Goal: Task Accomplishment & Management: Manage account settings

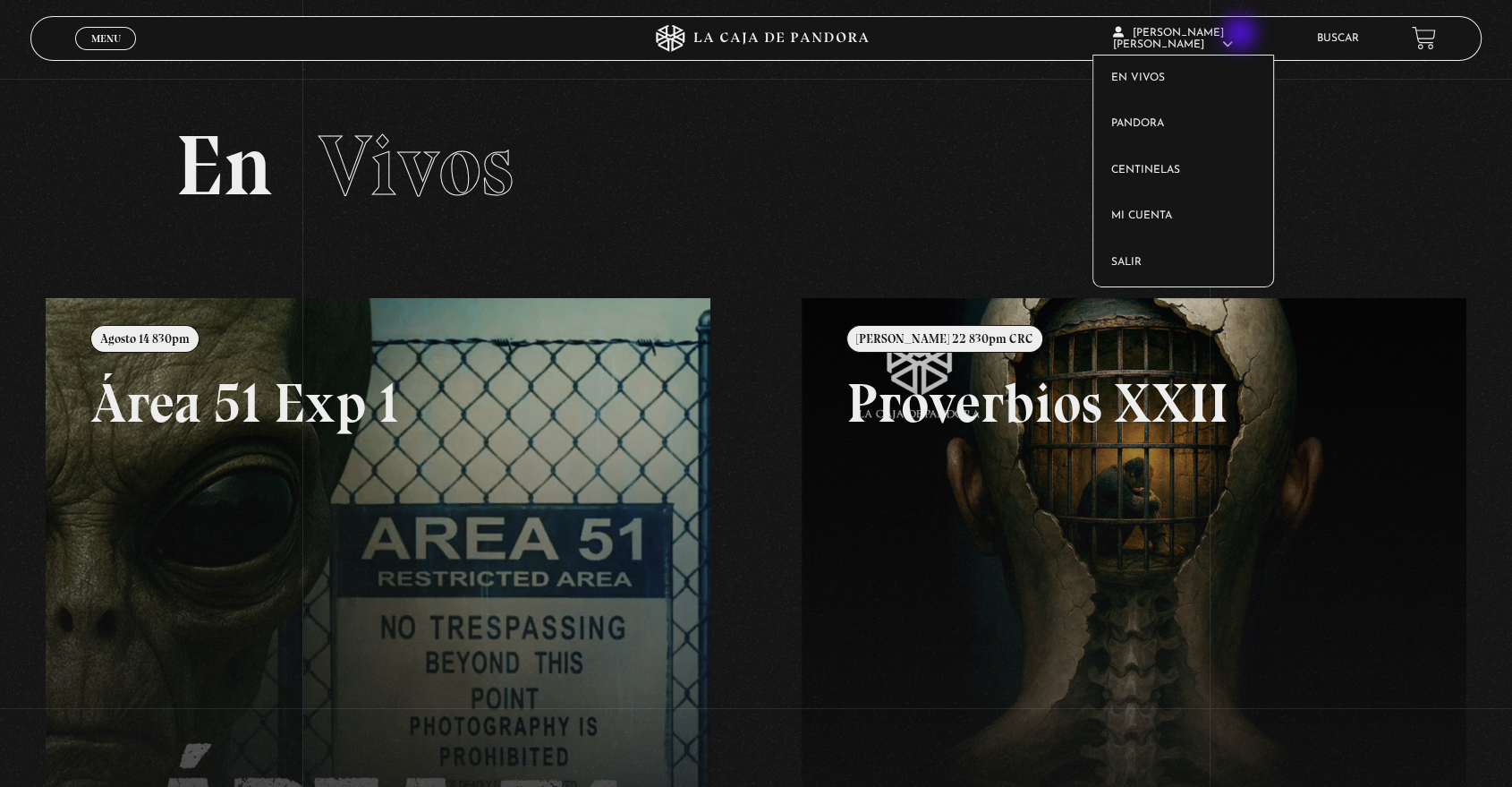
click at [1232, 35] on span "Gabriel Salazar Barboza" at bounding box center [1172, 38] width 120 height 23
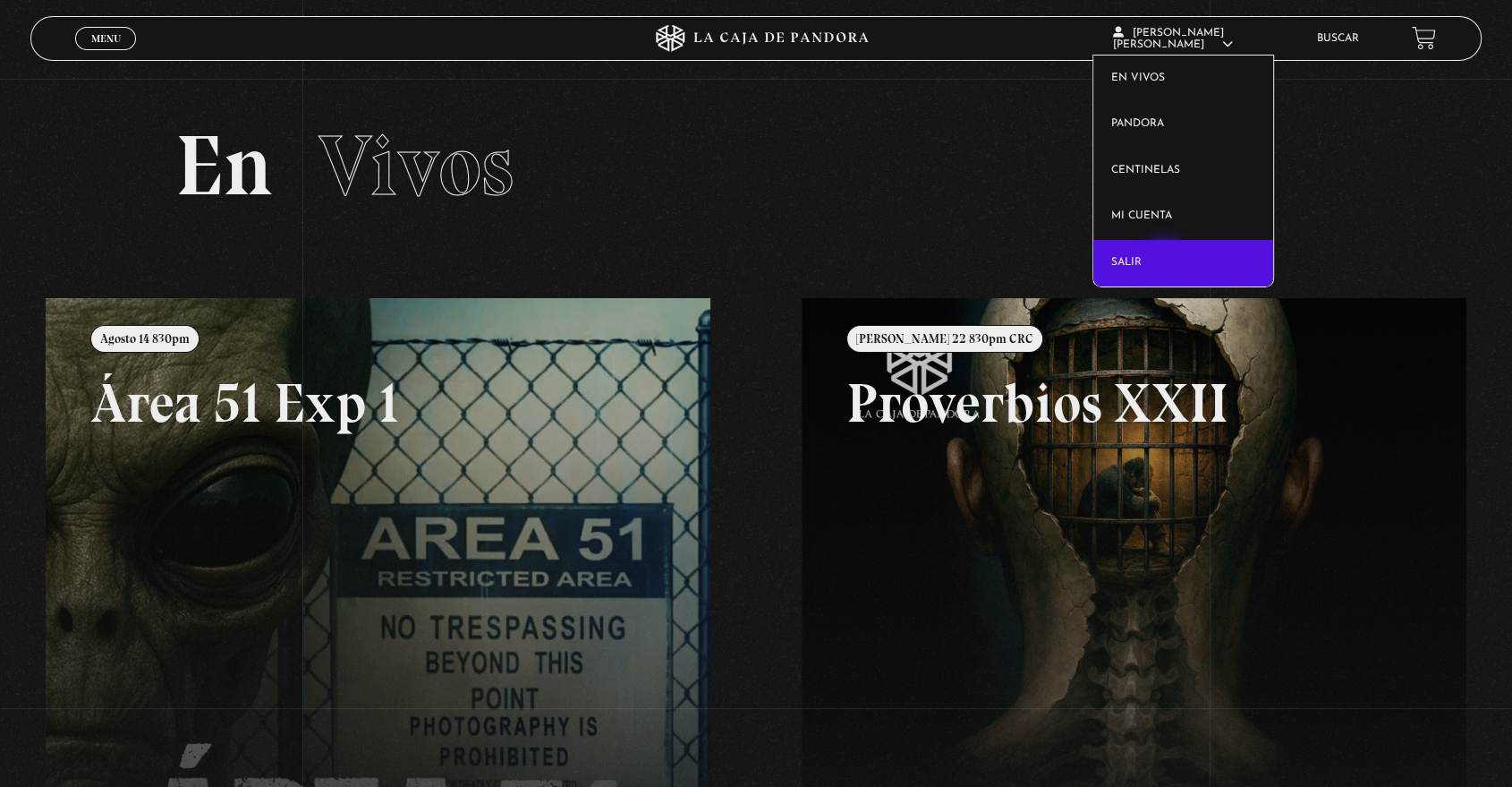
click at [1167, 258] on link "Salir" at bounding box center [1183, 263] width 180 height 47
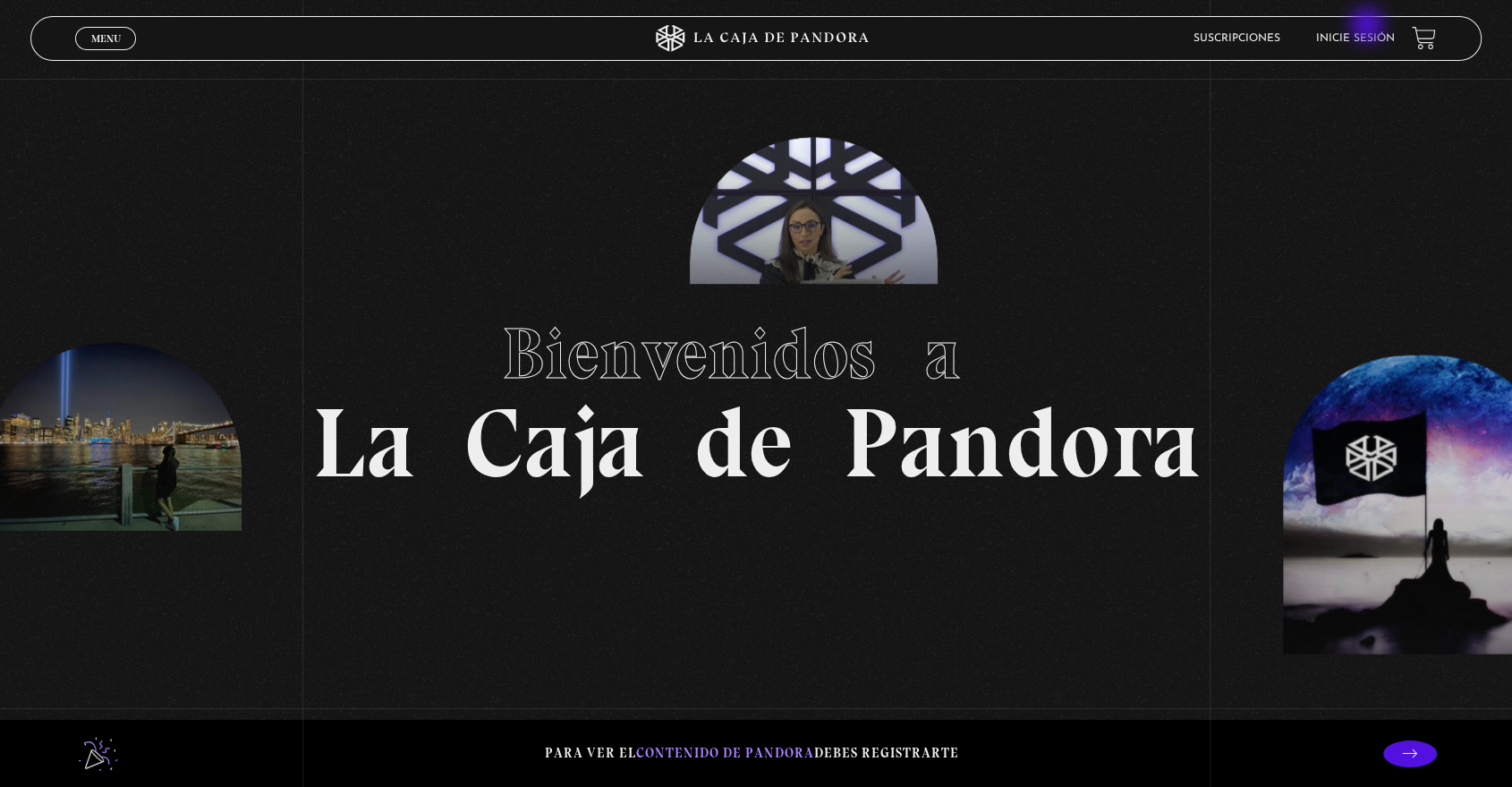
click at [1369, 26] on li "Inicie sesión" at bounding box center [1354, 38] width 78 height 27
click at [1369, 40] on link "Inicie sesión" at bounding box center [1354, 38] width 78 height 11
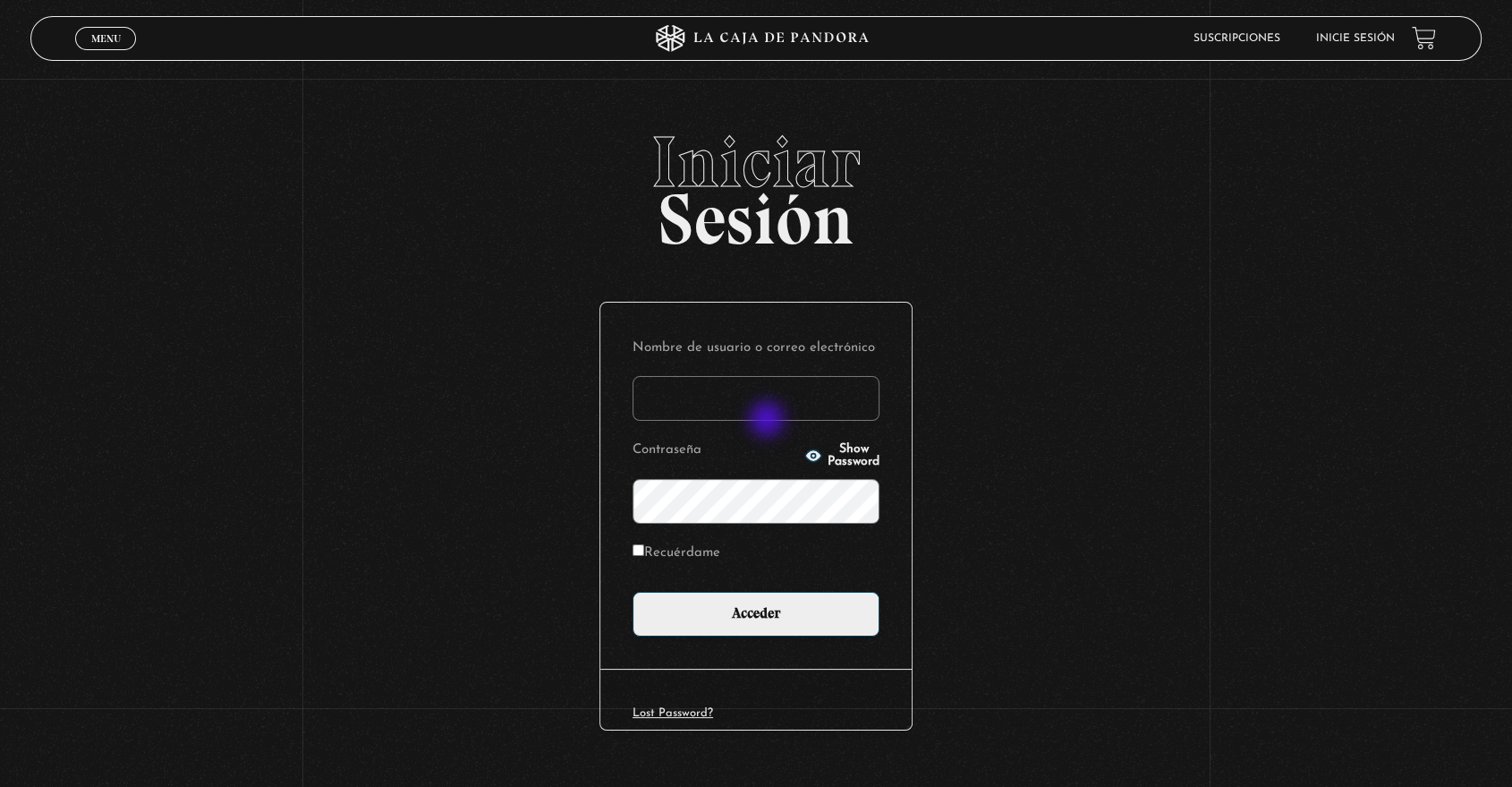
type input "[PERSON_NAME][EMAIL_ADDRESS][PERSON_NAME][DOMAIN_NAME]"
click at [845, 465] on p "Contraseña Show Password" at bounding box center [756, 480] width 247 height 86
drag, startPoint x: 845, startPoint y: 465, endPoint x: 839, endPoint y: 451, distance: 15.2
click at [839, 451] on p "Contraseña Show Password" at bounding box center [756, 480] width 247 height 86
click at [839, 451] on span "Show Password" at bounding box center [853, 456] width 52 height 25
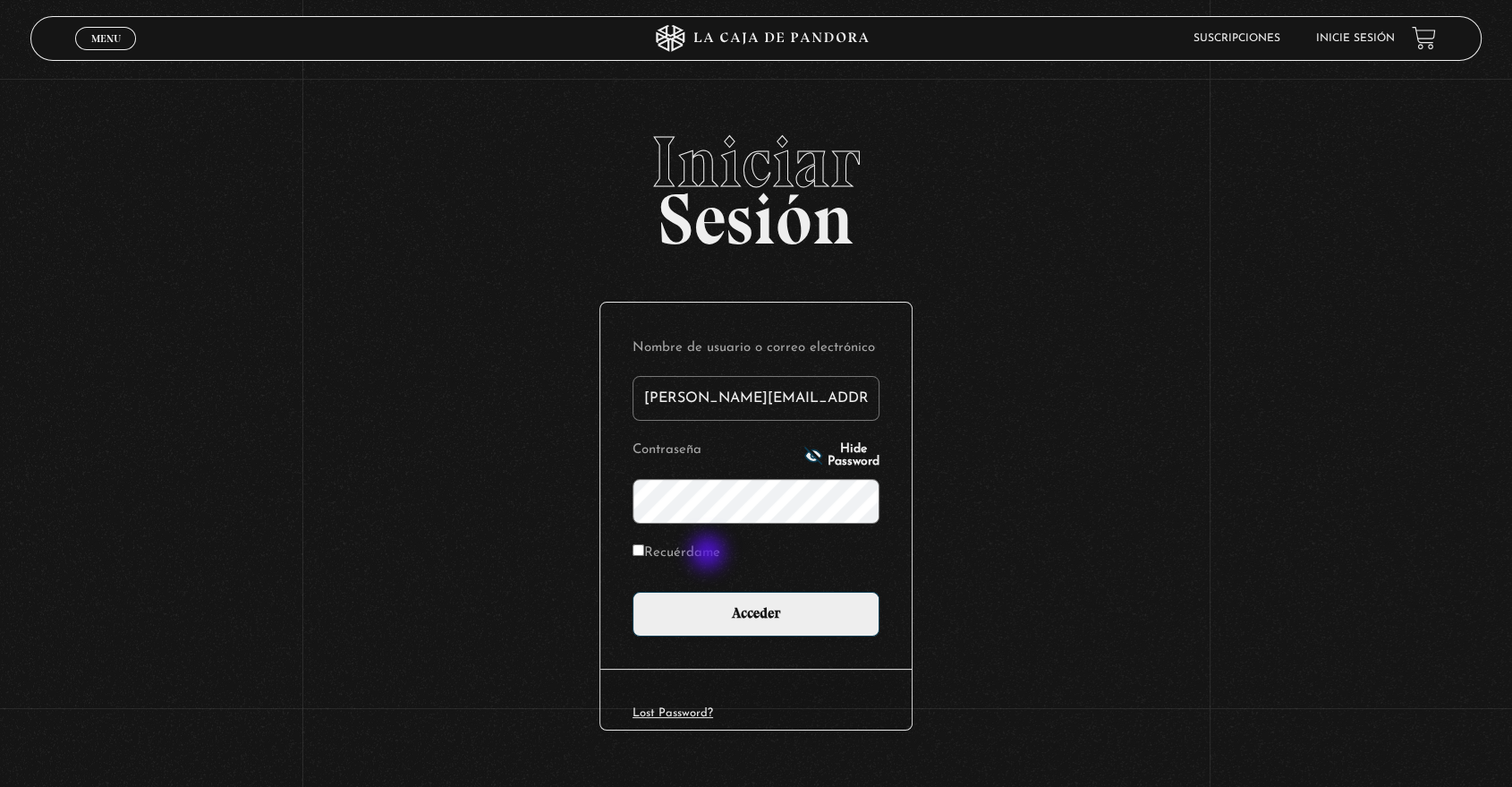
click at [710, 554] on label "Recuérdame" at bounding box center [676, 553] width 88 height 27
click at [644, 554] on input "Recuérdame" at bounding box center [638, 550] width 12 height 12
checkbox input "true"
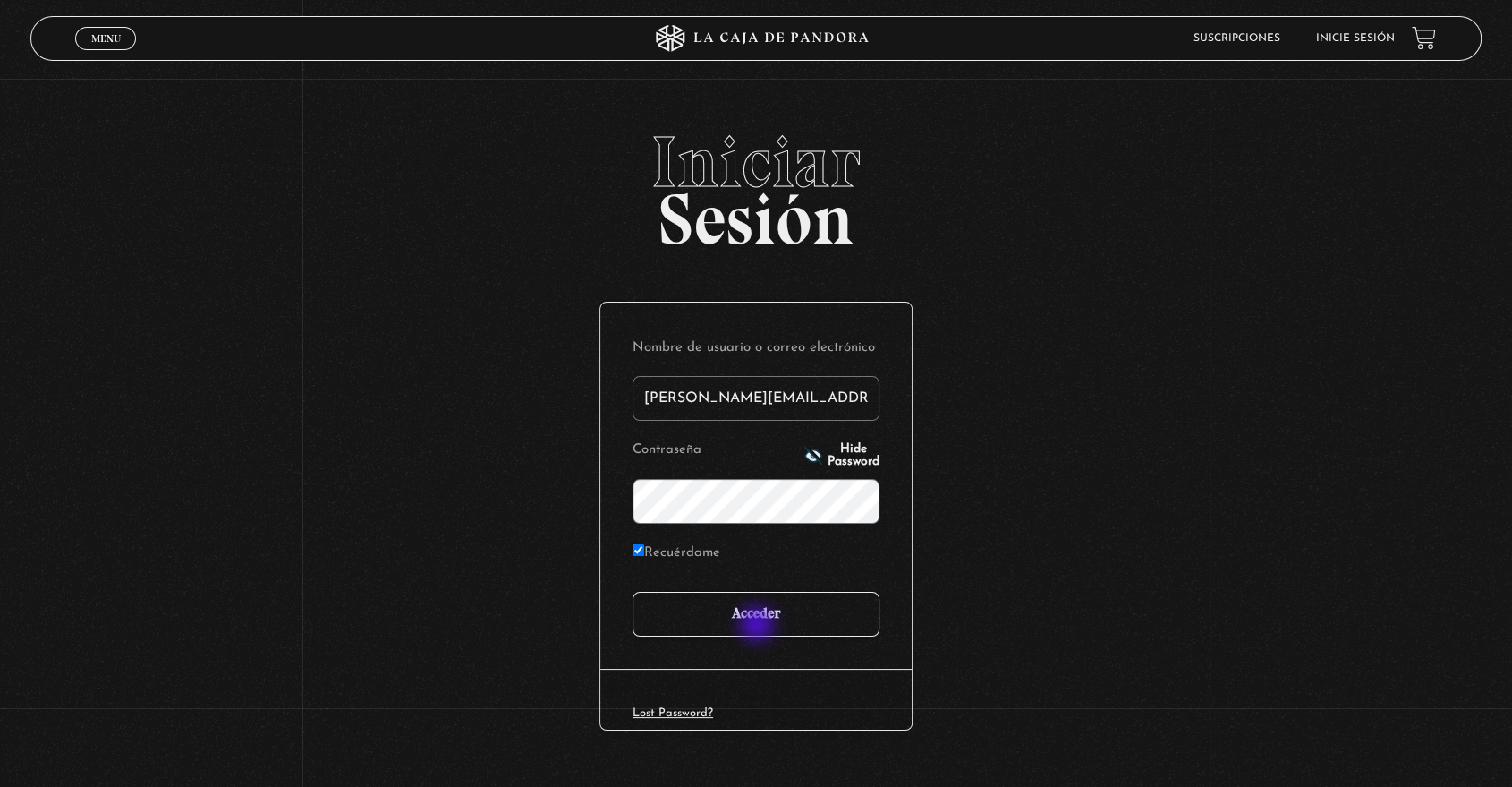
click at [758, 625] on input "Acceder" at bounding box center [756, 614] width 247 height 45
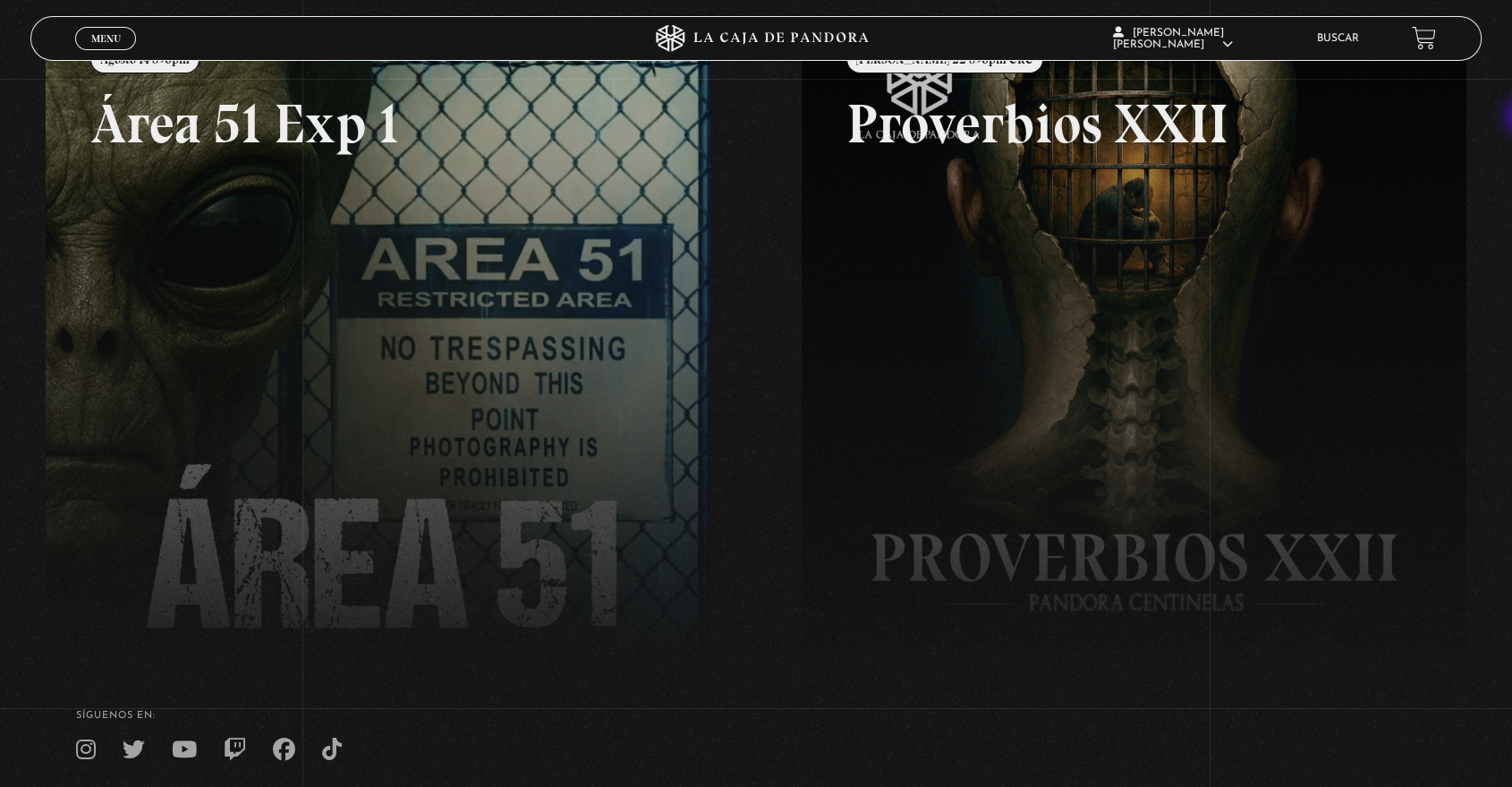
scroll to position [194, 0]
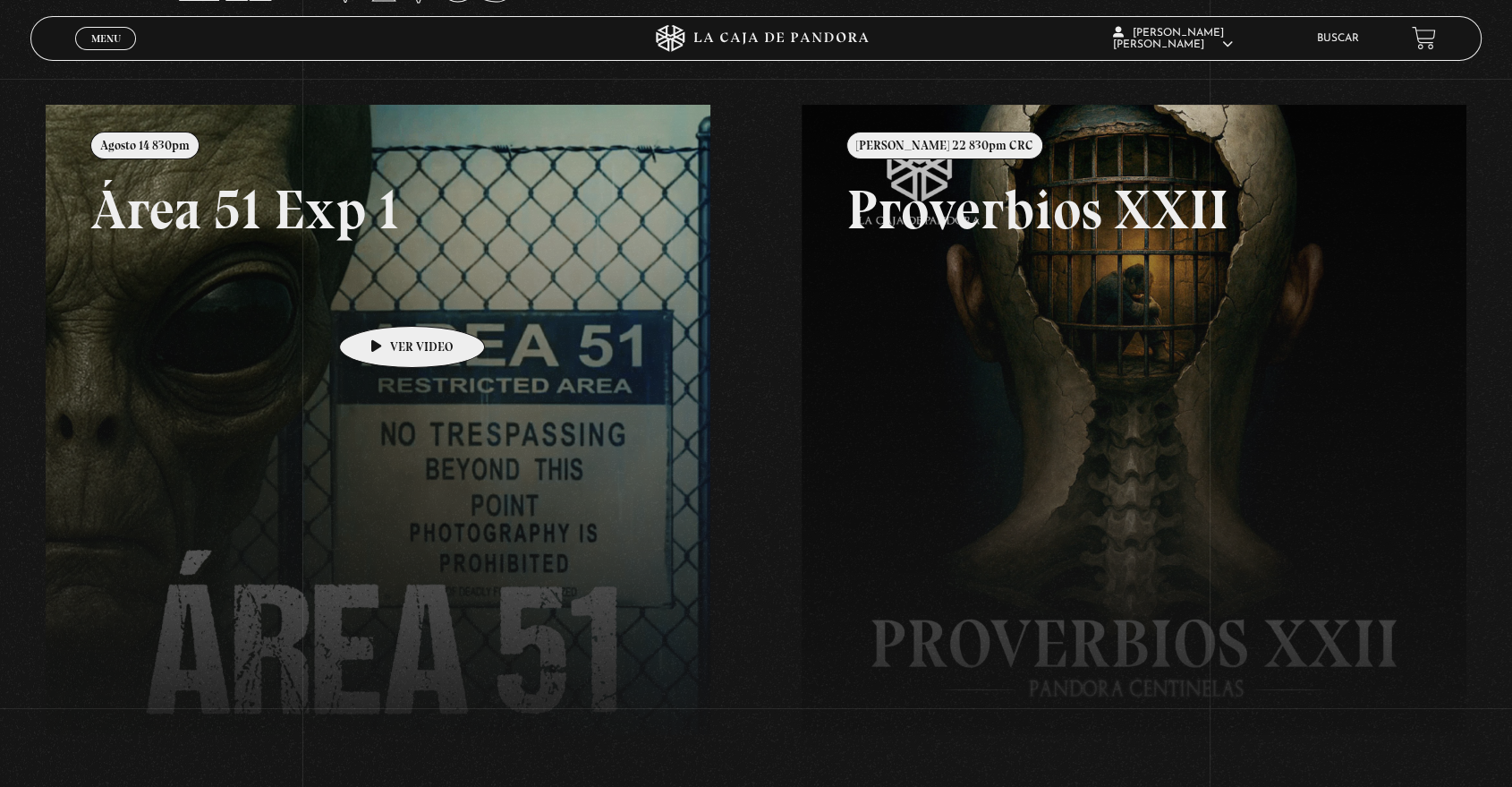
click at [384, 299] on link at bounding box center [802, 498] width 1512 height 787
